Goal: Find specific page/section: Find specific page/section

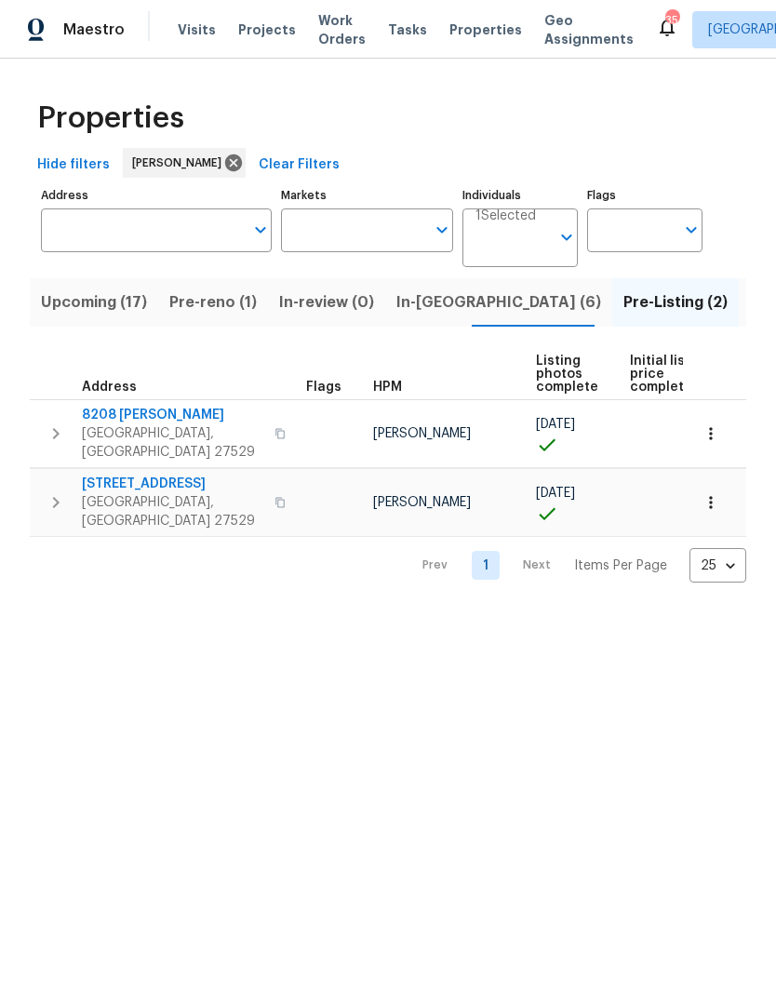
click at [239, 300] on span "Pre-reno (1)" at bounding box center [212, 302] width 87 height 26
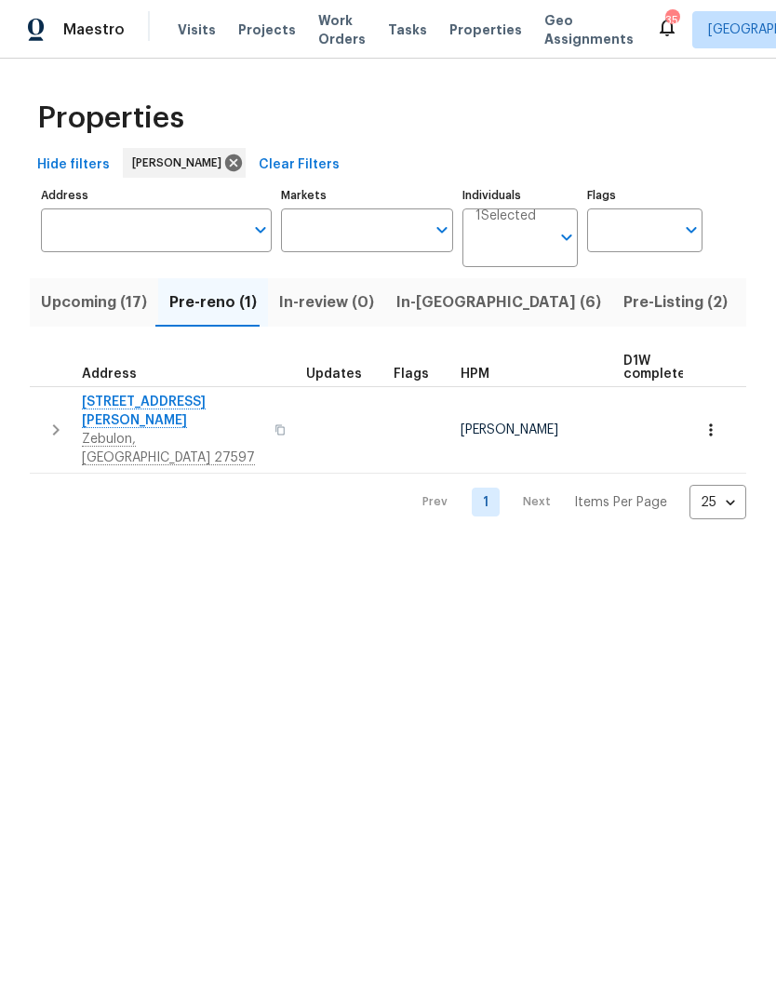
click at [156, 394] on span "[STREET_ADDRESS][PERSON_NAME]" at bounding box center [172, 411] width 181 height 37
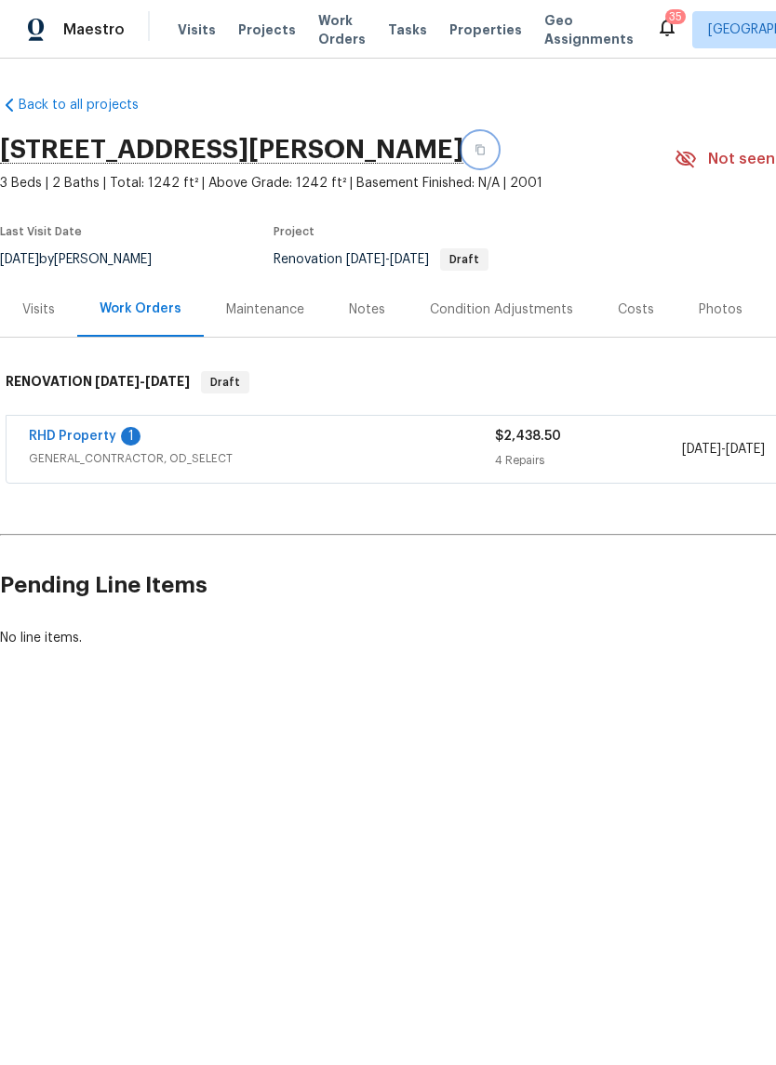
click at [474, 152] on icon "button" at bounding box center [479, 149] width 11 height 11
click at [474, 154] on icon "button" at bounding box center [479, 149] width 11 height 11
